Goal: Transaction & Acquisition: Obtain resource

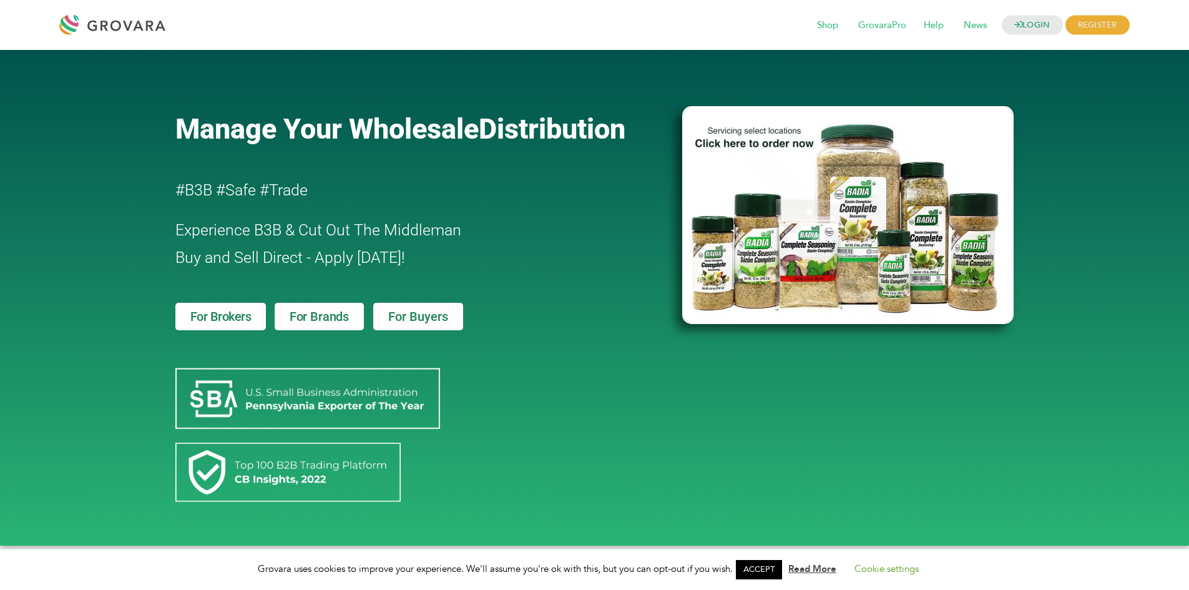
click at [290, 320] on span "For Brands" at bounding box center [319, 316] width 59 height 12
click at [227, 321] on span "For Brokers" at bounding box center [220, 316] width 61 height 12
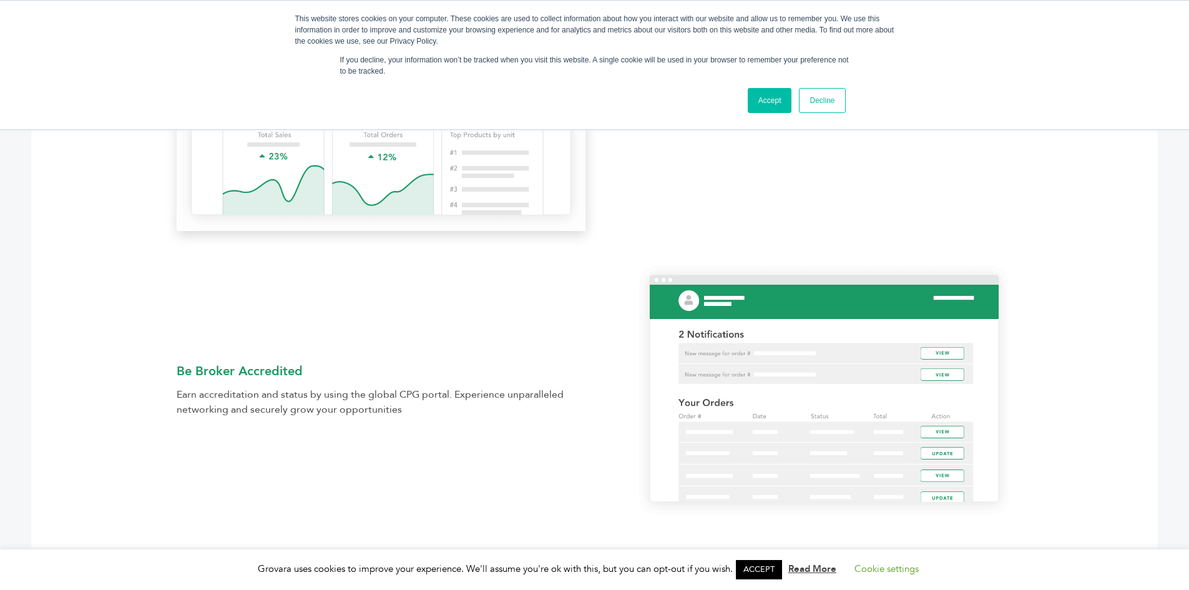
scroll to position [936, 0]
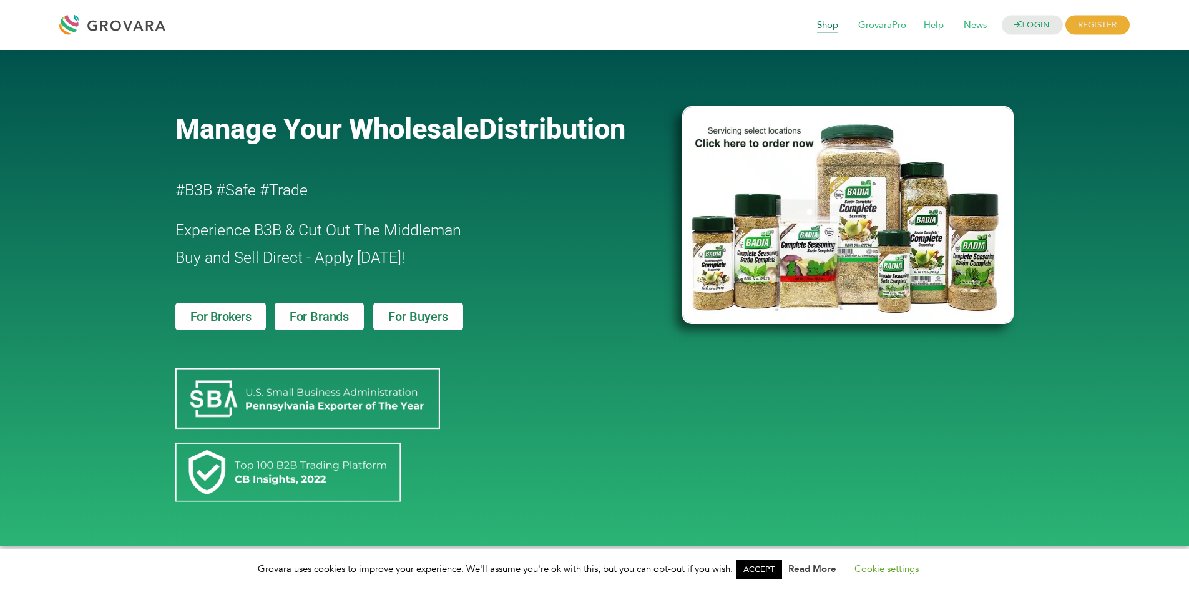
click at [820, 22] on span "Shop" at bounding box center [827, 26] width 39 height 24
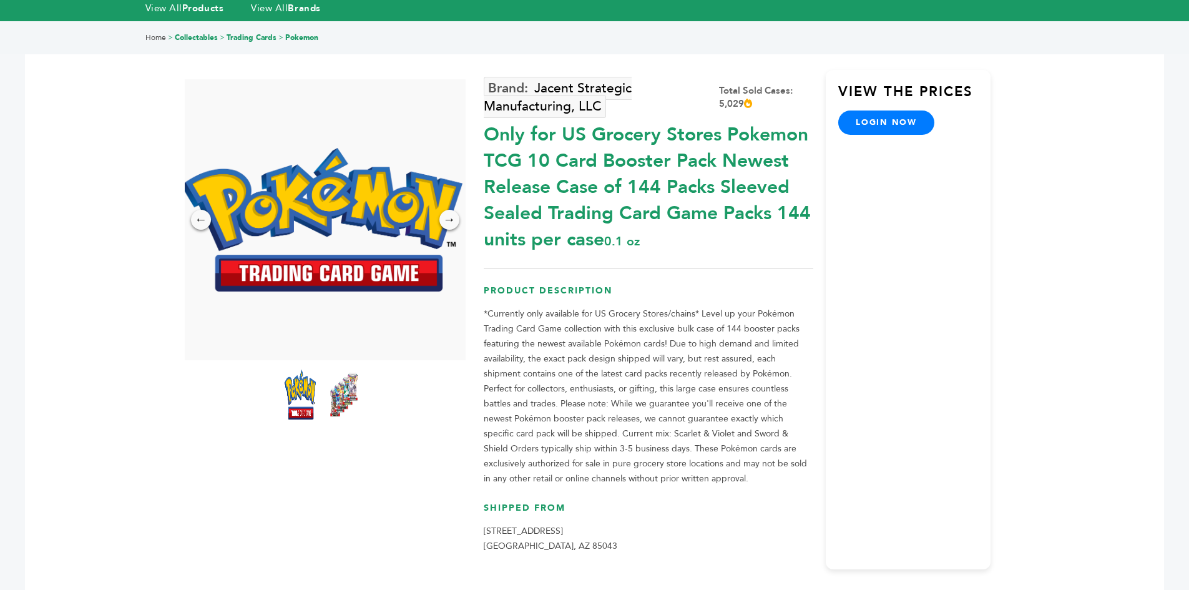
scroll to position [62, 0]
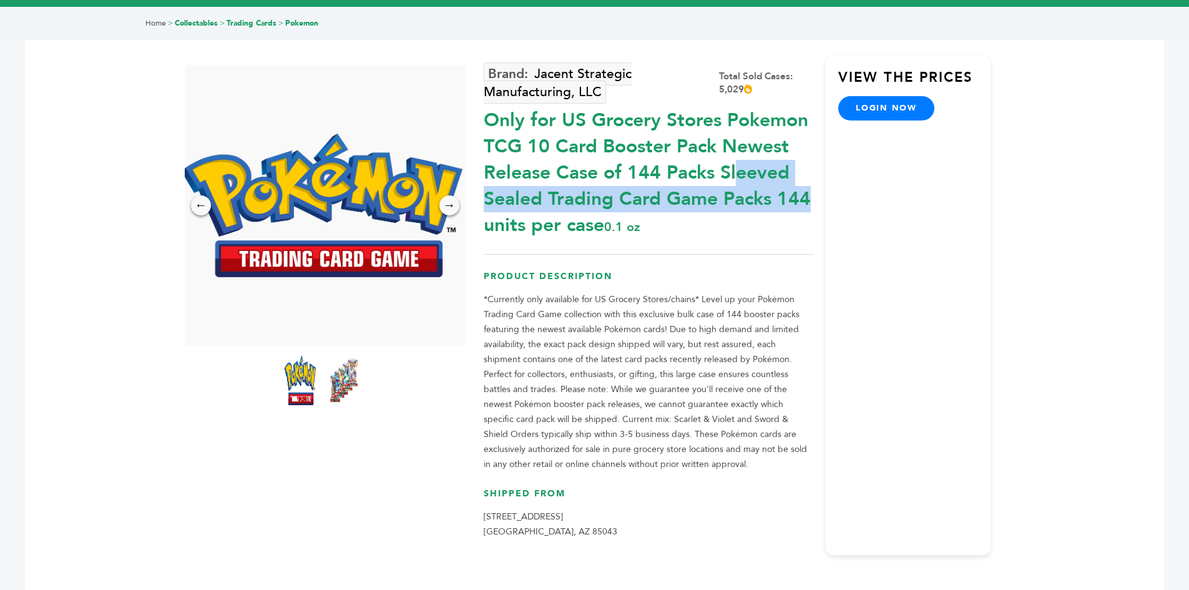
drag, startPoint x: 607, startPoint y: 138, endPoint x: 658, endPoint y: 163, distance: 56.9
click at [658, 163] on div "Only for US Grocery Stores Pokemon TCG 10 Card Booster Pack Newest Release Case…" at bounding box center [649, 169] width 330 height 137
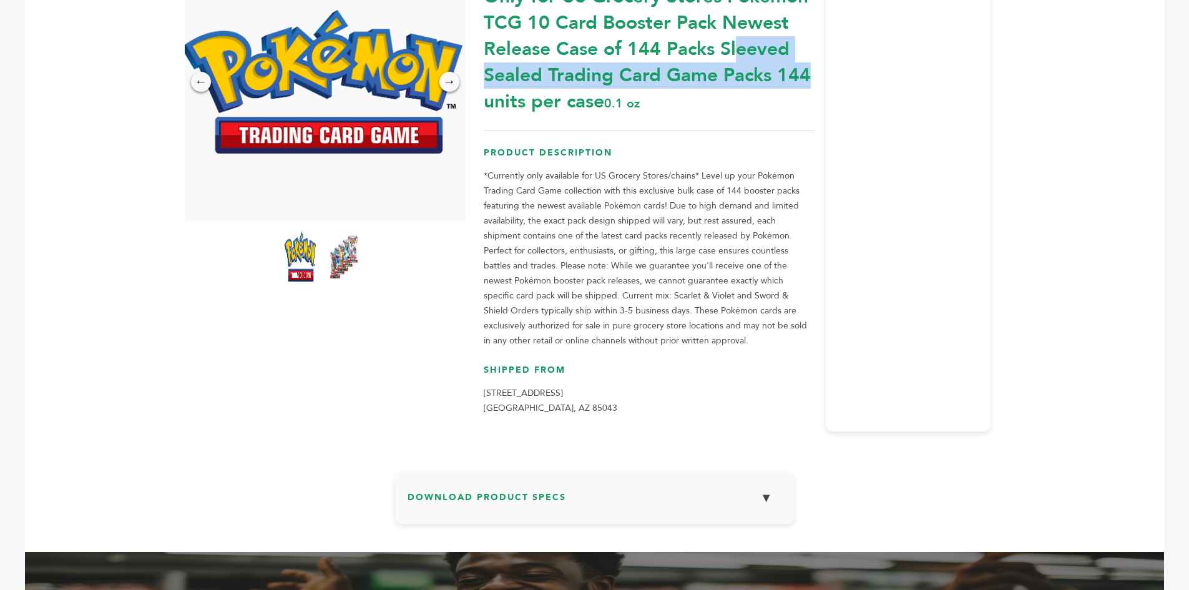
scroll to position [187, 0]
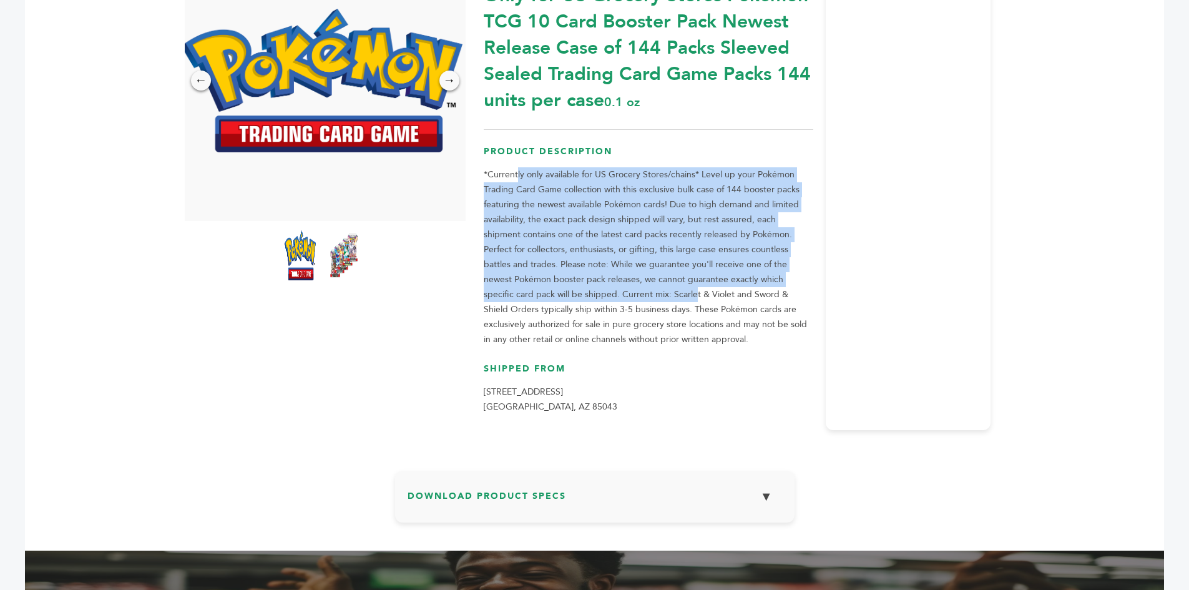
drag, startPoint x: 519, startPoint y: 172, endPoint x: 593, endPoint y: 289, distance: 138.5
click at [593, 289] on p "*Currently only available for US Grocery Stores/chains* Level up your Pokémon T…" at bounding box center [649, 257] width 330 height 180
click at [537, 277] on p "*Currently only available for US Grocery Stores/chains* Level up your Pokémon T…" at bounding box center [649, 257] width 330 height 180
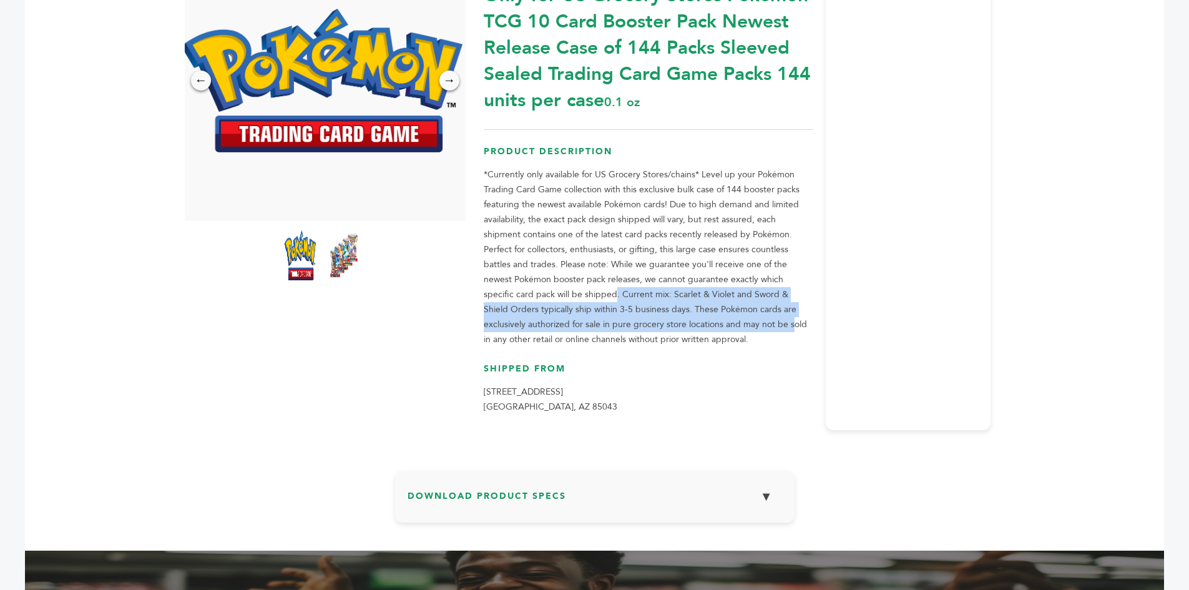
drag, startPoint x: 516, startPoint y: 290, endPoint x: 662, endPoint y: 326, distance: 151.1
click at [662, 326] on p "*Currently only available for US Grocery Stores/chains* Level up your Pokémon T…" at bounding box center [649, 257] width 330 height 180
click at [601, 299] on p "*Currently only available for US Grocery Stores/chains* Level up your Pokémon T…" at bounding box center [649, 257] width 330 height 180
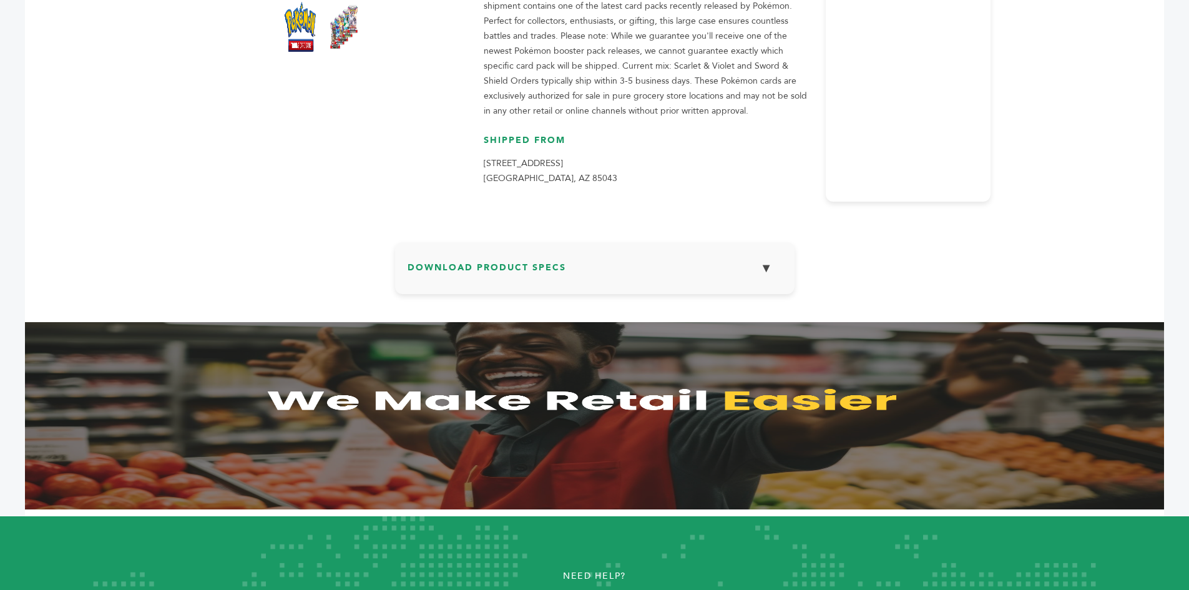
scroll to position [437, 0]
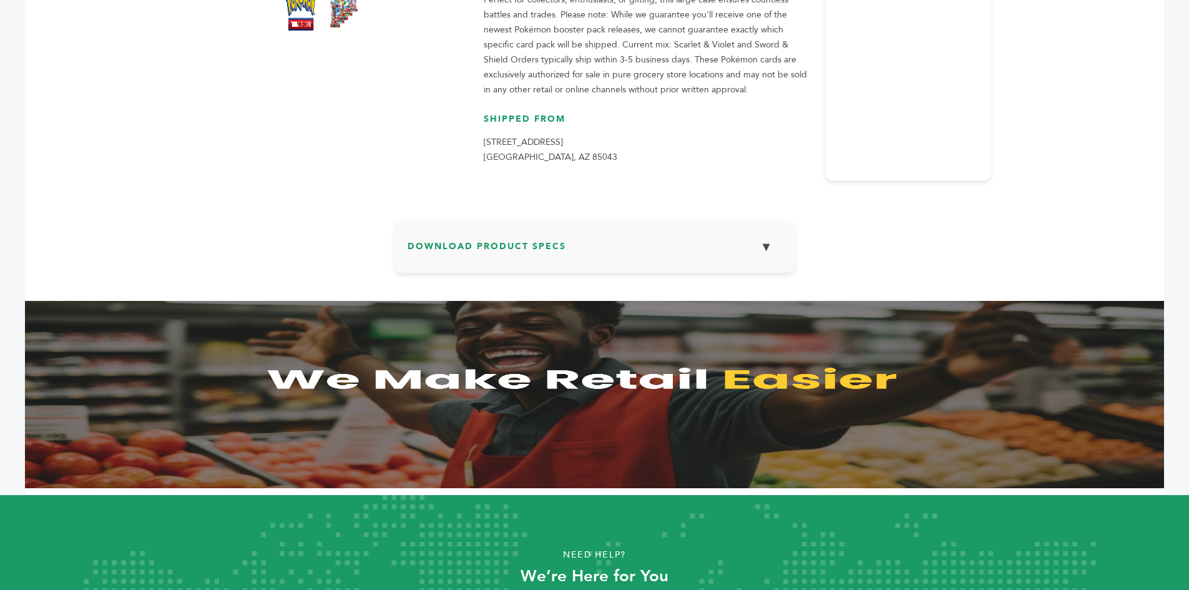
click at [539, 240] on h3 "Download Product Specs ▼" at bounding box center [595, 251] width 375 height 36
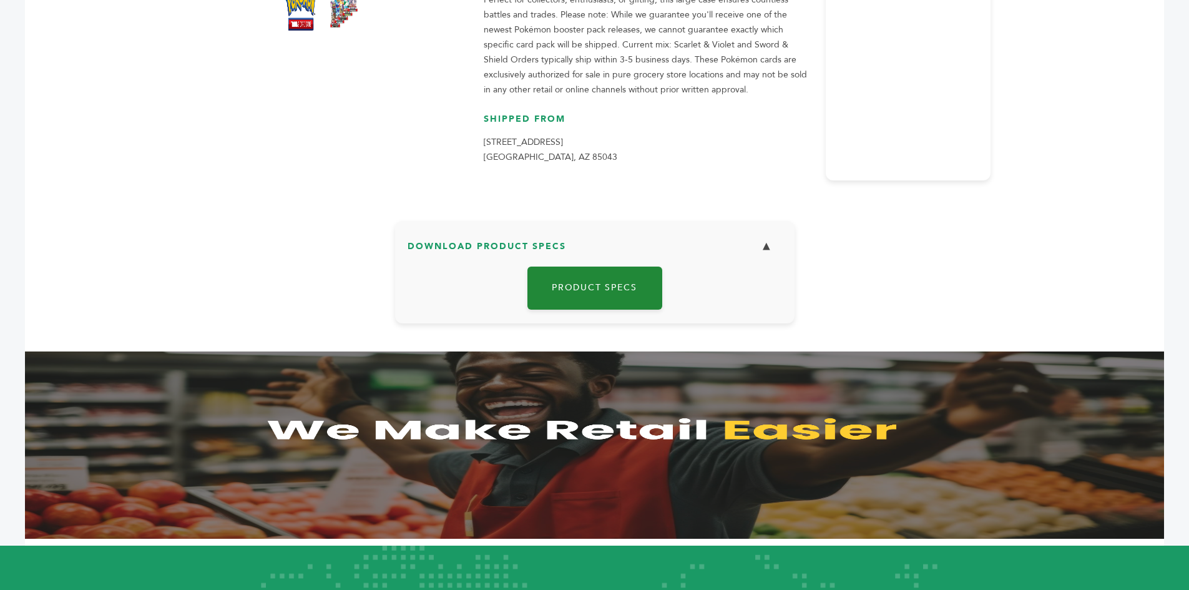
click at [576, 295] on link "Product Specs" at bounding box center [594, 288] width 135 height 43
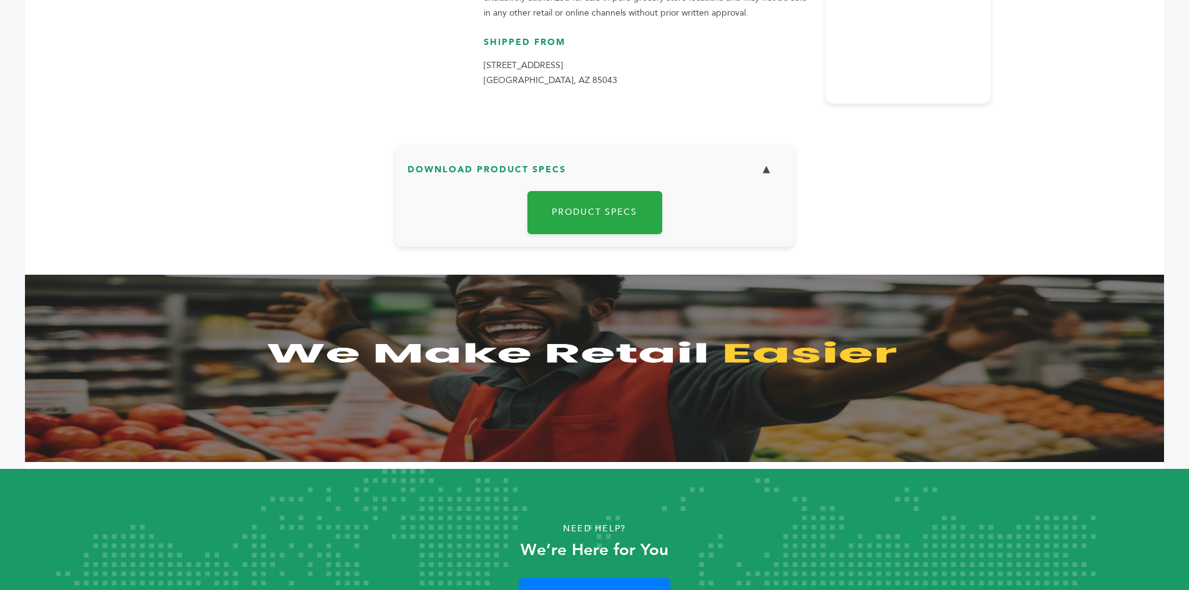
scroll to position [584, 0]
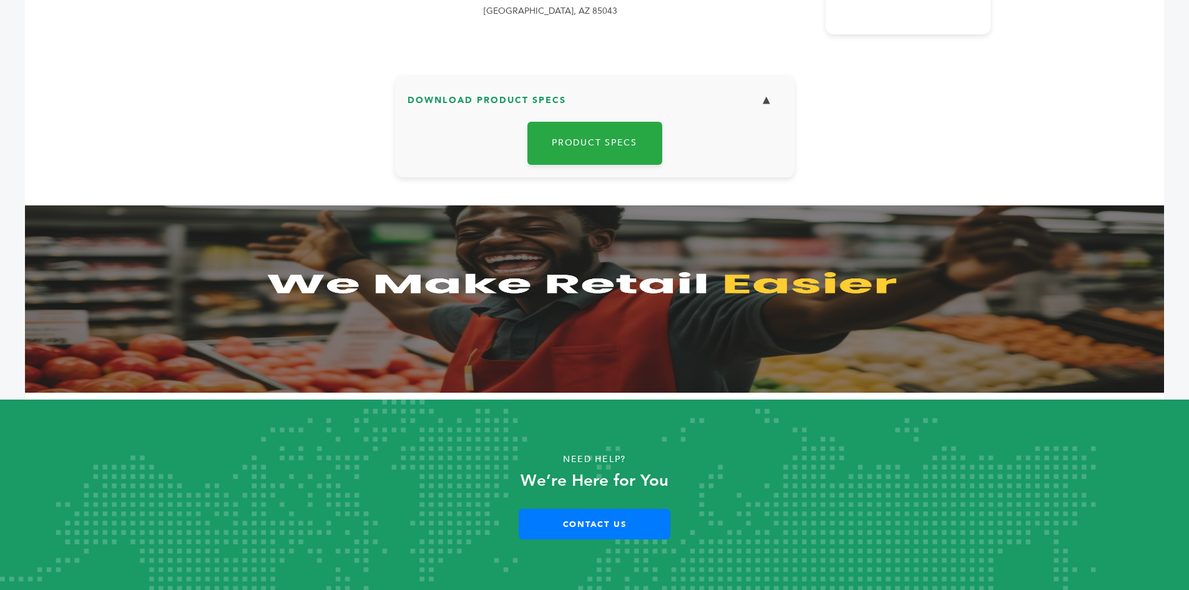
click at [771, 98] on button "▼" at bounding box center [766, 100] width 31 height 27
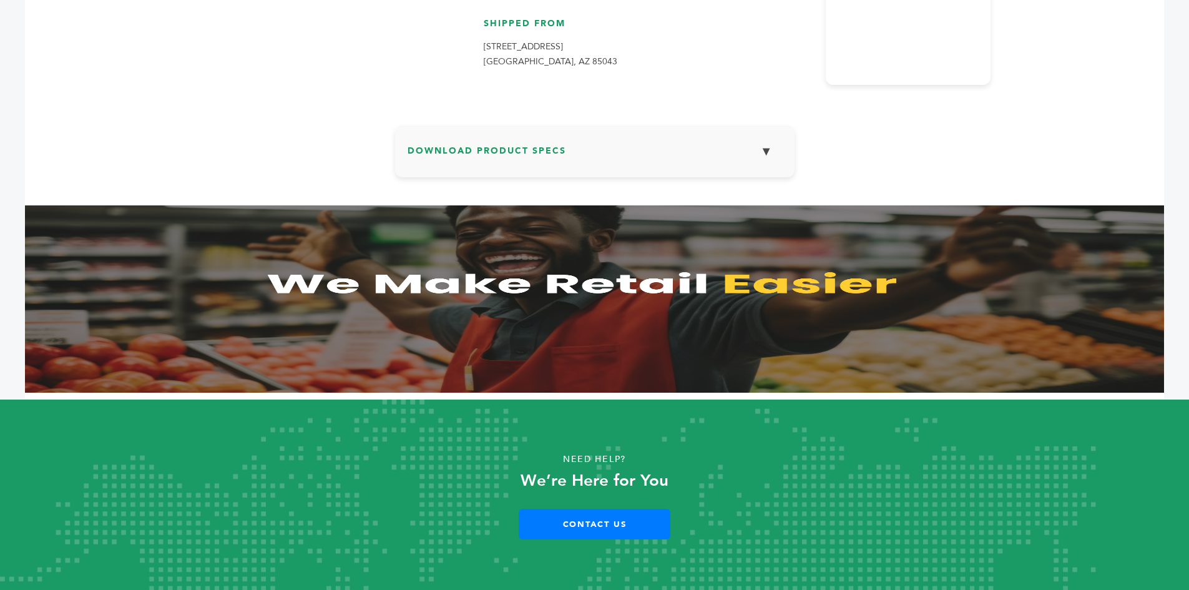
drag, startPoint x: 406, startPoint y: 159, endPoint x: 419, endPoint y: 150, distance: 14.9
click at [407, 155] on section "Download Product Specs ▼ Product Specs" at bounding box center [594, 151] width 399 height 52
click at [421, 150] on h3 "Download Product Specs ▼" at bounding box center [595, 156] width 375 height 36
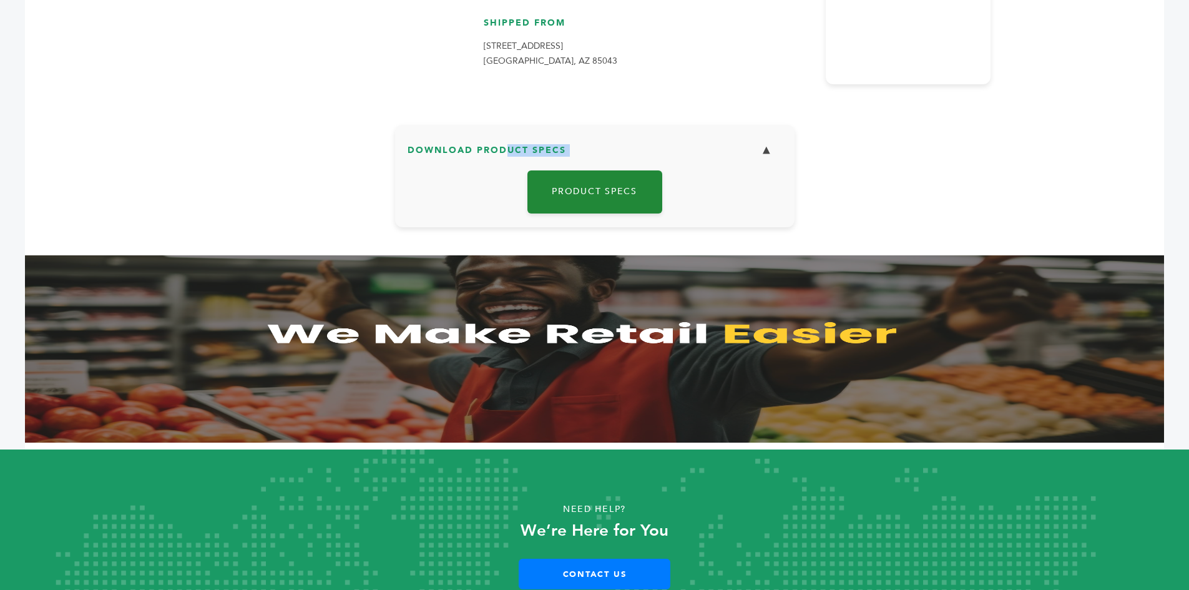
click at [610, 203] on link "Product Specs" at bounding box center [594, 191] width 135 height 43
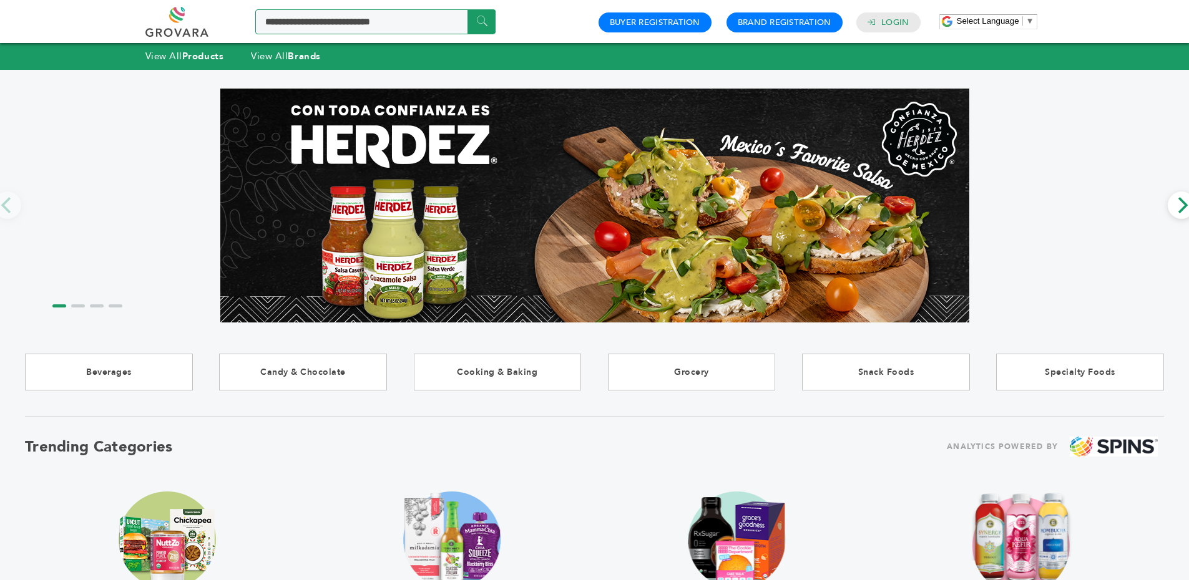
click at [354, 22] on input "Search a product or brand..." at bounding box center [375, 21] width 240 height 25
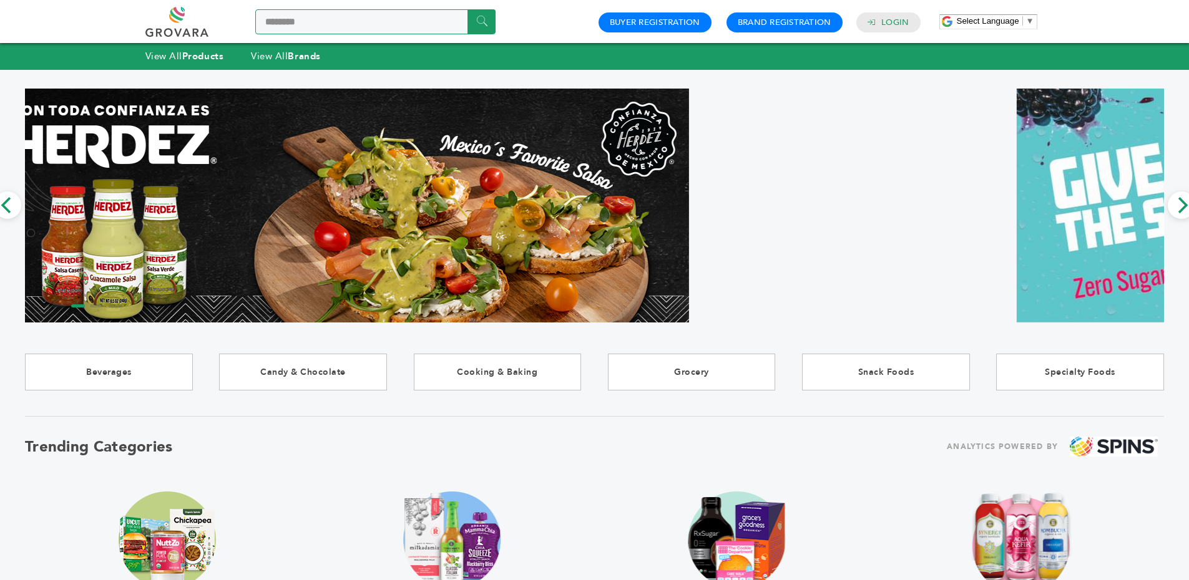
type input "********"
click at [468, 9] on input "******" at bounding box center [482, 21] width 28 height 24
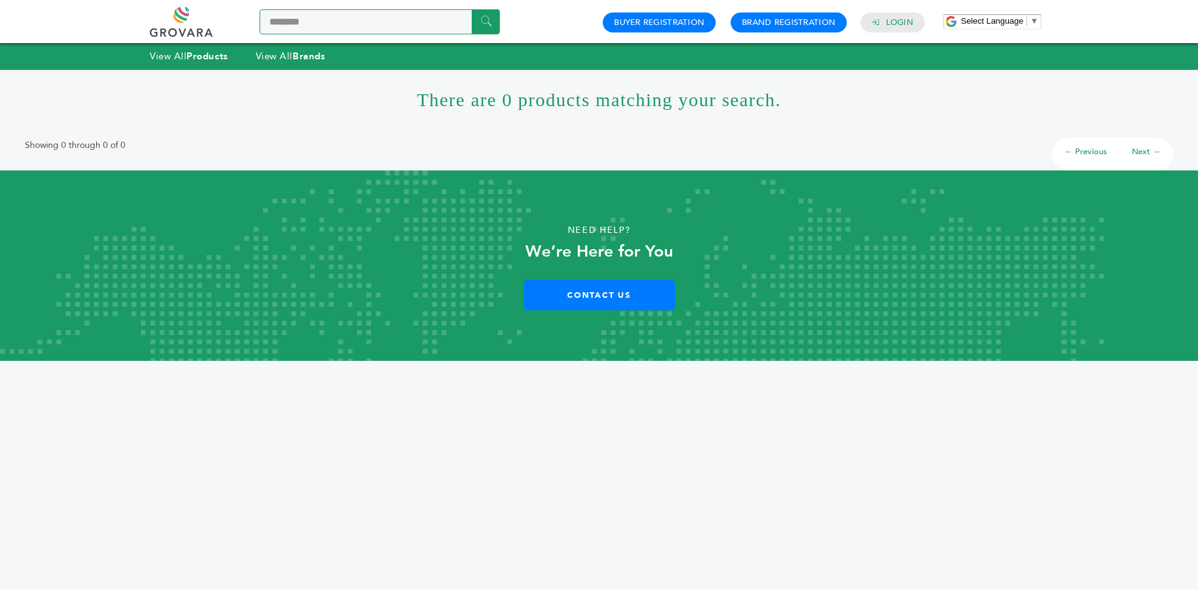
click at [354, 22] on input "********" at bounding box center [380, 21] width 240 height 25
type input "*******"
click at [472, 9] on input "******" at bounding box center [486, 21] width 28 height 24
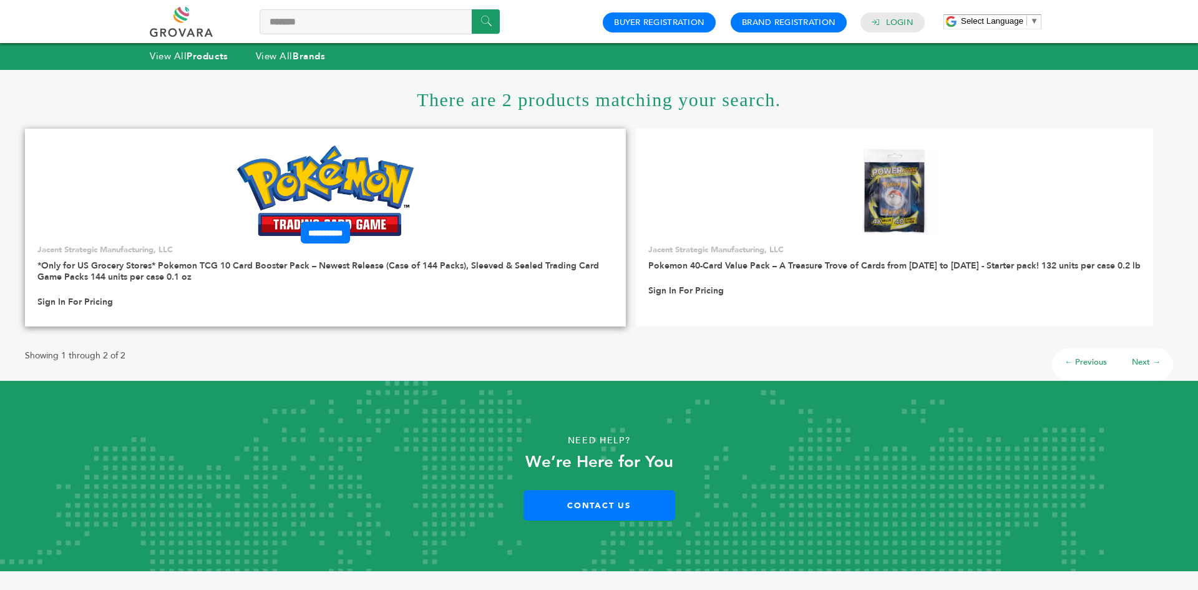
click at [348, 169] on img at bounding box center [325, 190] width 177 height 90
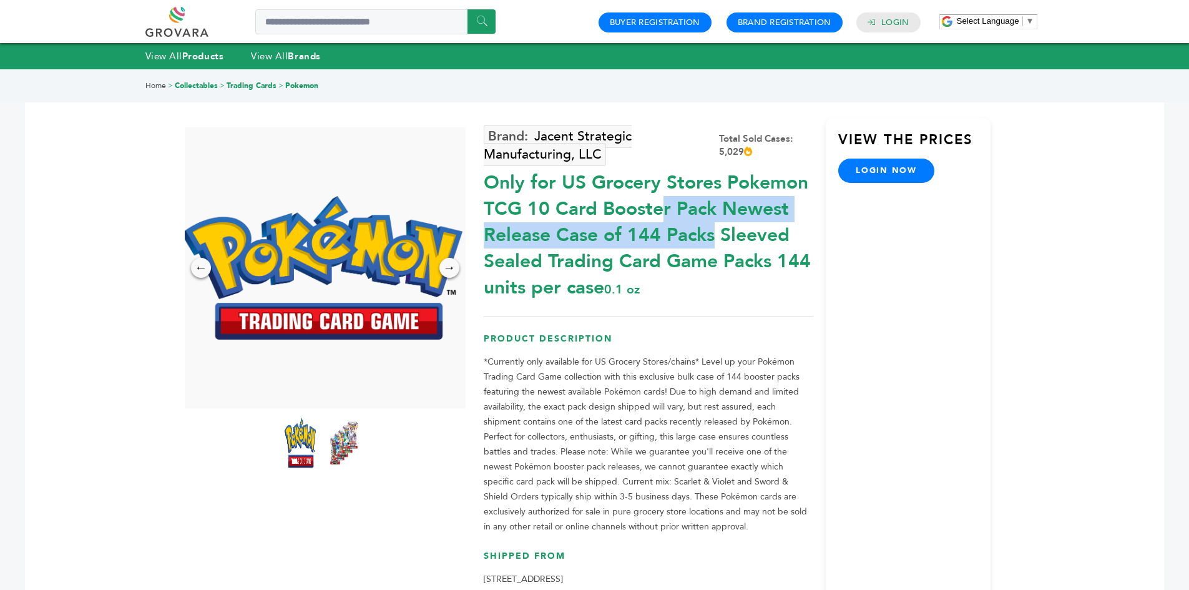
drag, startPoint x: 517, startPoint y: 195, endPoint x: 565, endPoint y: 212, distance: 50.7
click at [565, 212] on div "Only for US Grocery Stores Pokemon TCG 10 Card Booster Pack Newest Release Case…" at bounding box center [649, 232] width 330 height 137
click at [566, 212] on div "Only for US Grocery Stores Pokemon TCG 10 Card Booster Pack Newest Release Case…" at bounding box center [649, 232] width 330 height 137
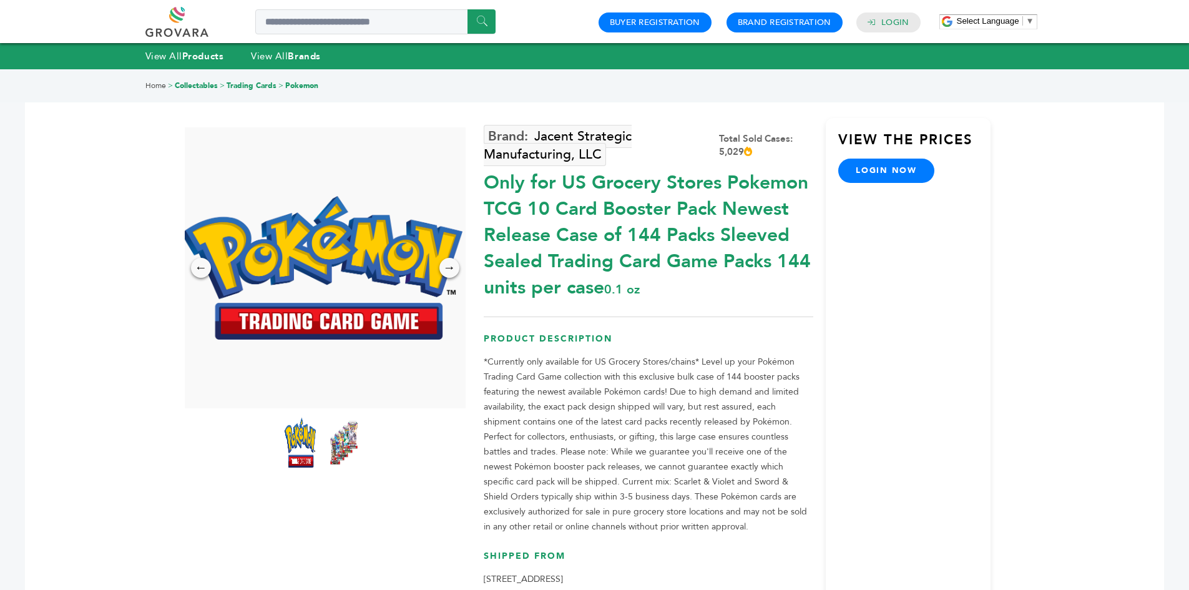
drag, startPoint x: 566, startPoint y: 232, endPoint x: 604, endPoint y: 259, distance: 46.1
click at [604, 259] on div "Only for US Grocery Stores Pokemon TCG 10 Card Booster Pack Newest Release Case…" at bounding box center [649, 232] width 330 height 137
click at [480, 273] on div "← → ×" at bounding box center [325, 372] width 317 height 490
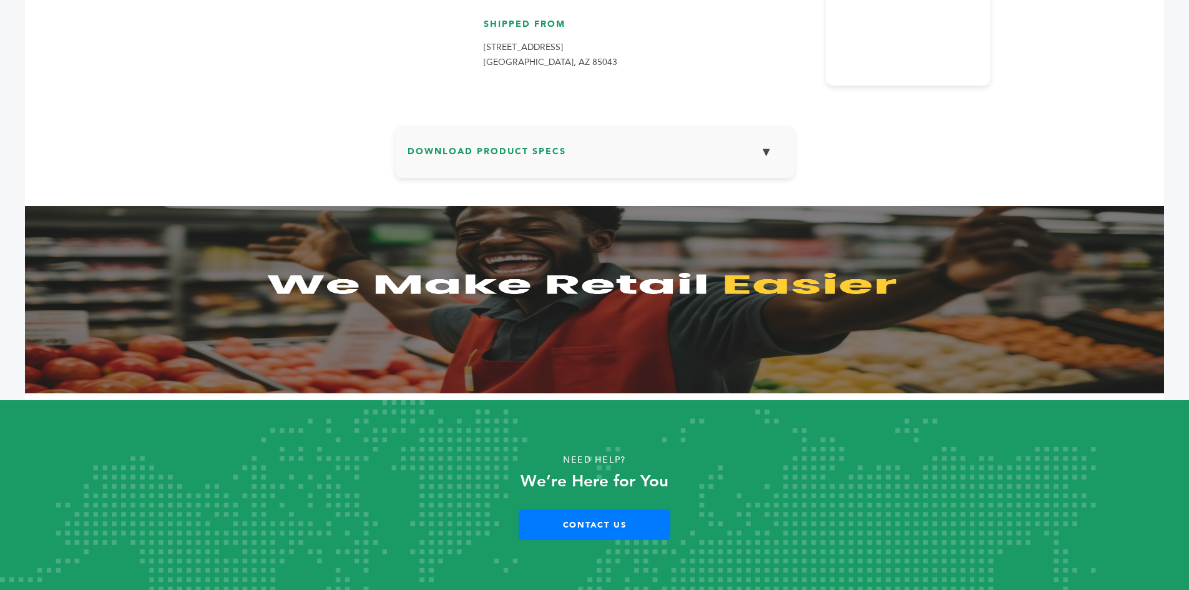
scroll to position [533, 0]
